Goal: Transaction & Acquisition: Purchase product/service

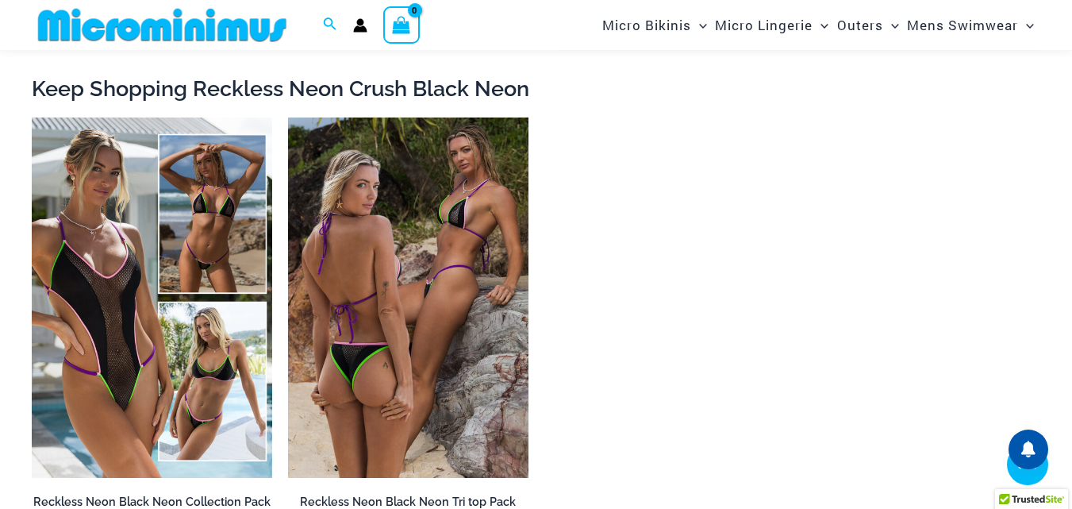
scroll to position [2826, 0]
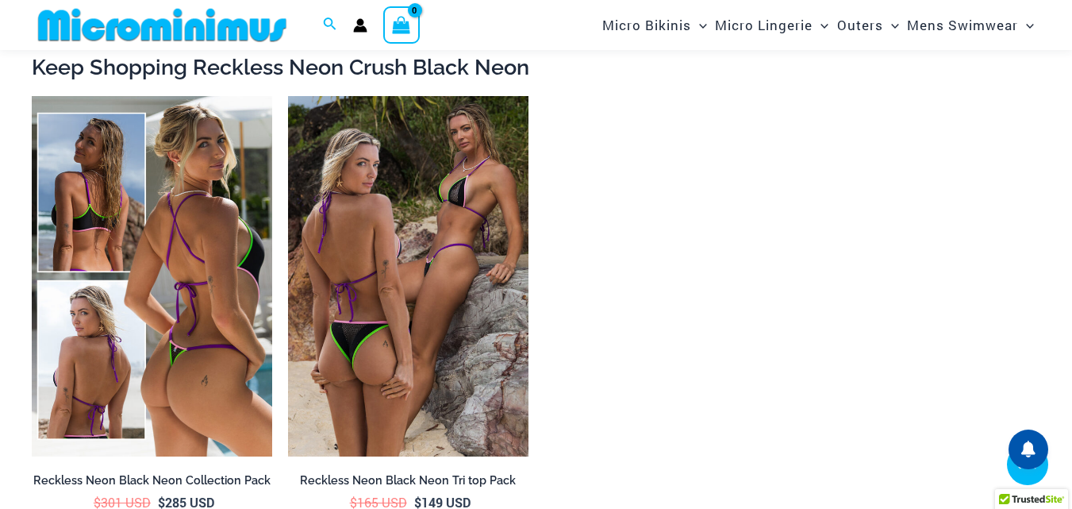
click at [171, 332] on img at bounding box center [152, 276] width 240 height 360
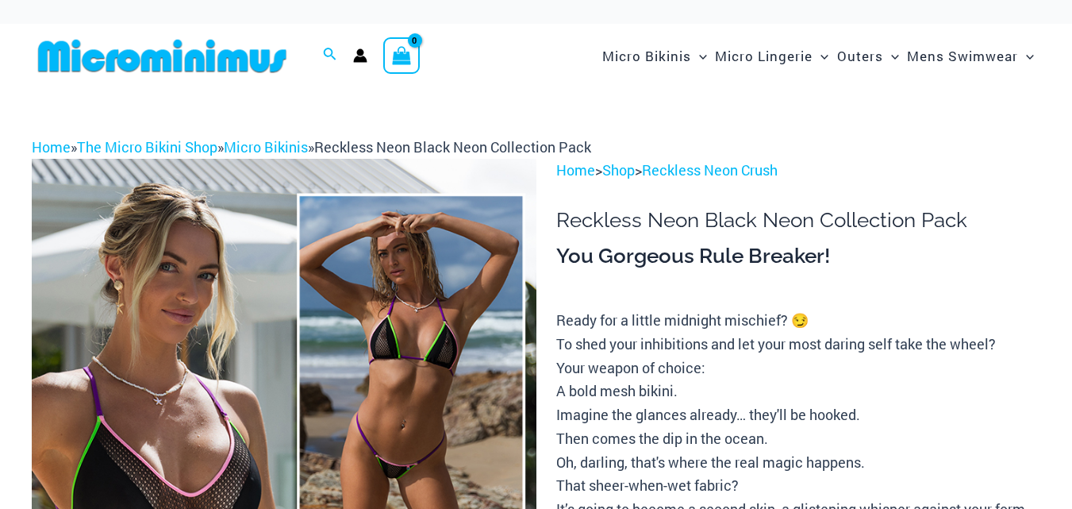
scroll to position [322, 0]
